Goal: Information Seeking & Learning: Find specific fact

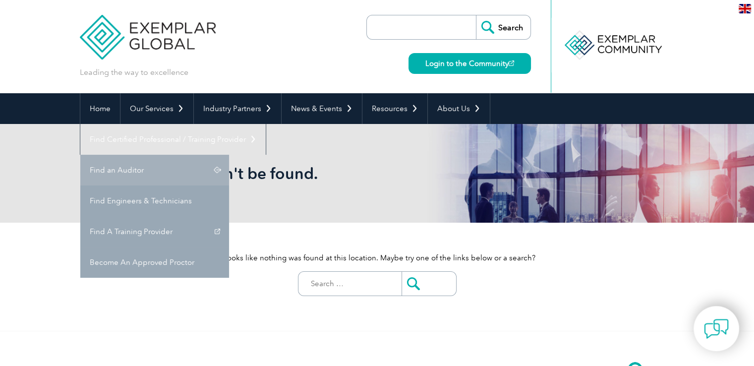
click at [229, 155] on link "Find an Auditor" at bounding box center [154, 170] width 149 height 31
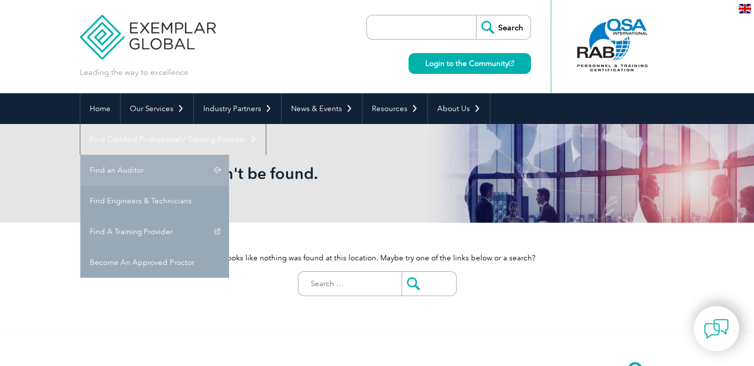
click at [229, 155] on link "Find an Auditor" at bounding box center [154, 170] width 149 height 31
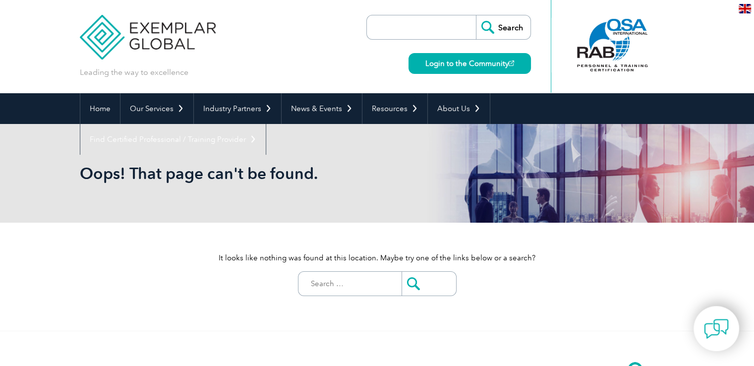
click at [332, 282] on input "Search for:" at bounding box center [352, 284] width 98 height 24
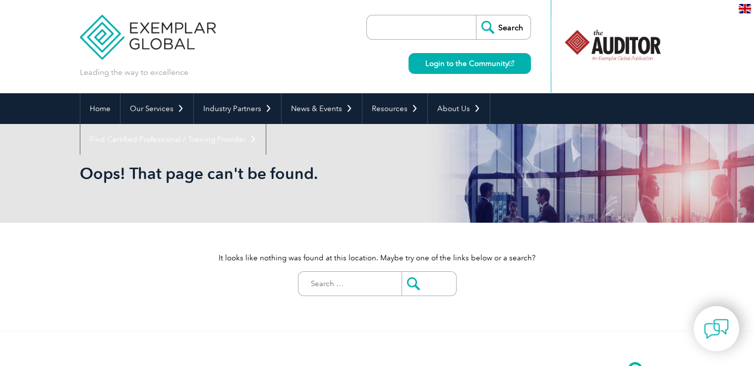
type input "ـ"
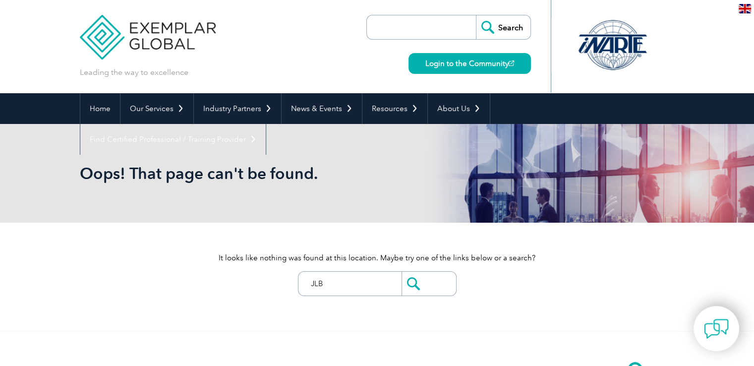
type input "JLB"
click at [402, 272] on input "submit" at bounding box center [429, 284] width 55 height 24
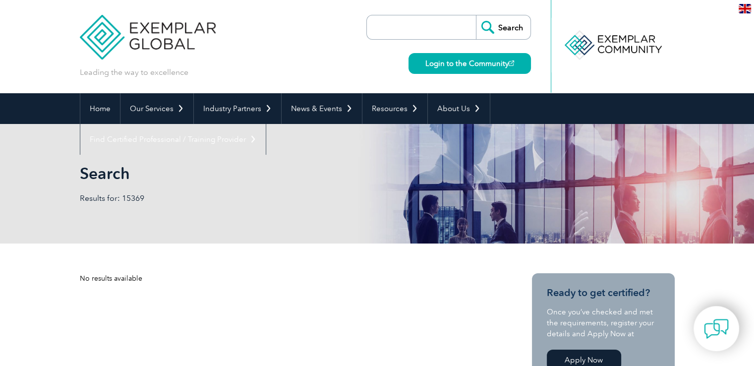
click at [435, 32] on input "search" at bounding box center [424, 27] width 104 height 24
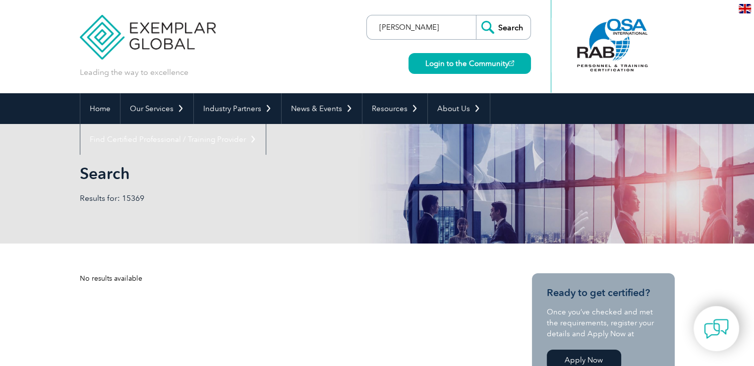
click at [420, 27] on input "Mohamad Sfwan Qattan" at bounding box center [424, 27] width 104 height 24
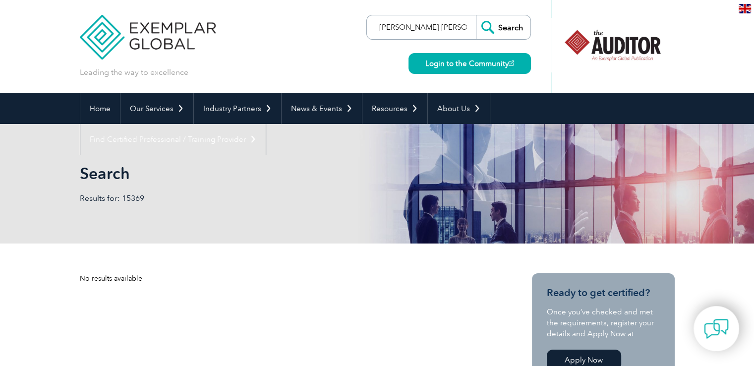
click at [450, 30] on input "[PERSON_NAME] [PERSON_NAME]" at bounding box center [424, 27] width 104 height 24
type input "[PERSON_NAME] [PERSON_NAME]"
click at [514, 24] on input "Search" at bounding box center [503, 27] width 55 height 24
